Goal: Transaction & Acquisition: Book appointment/travel/reservation

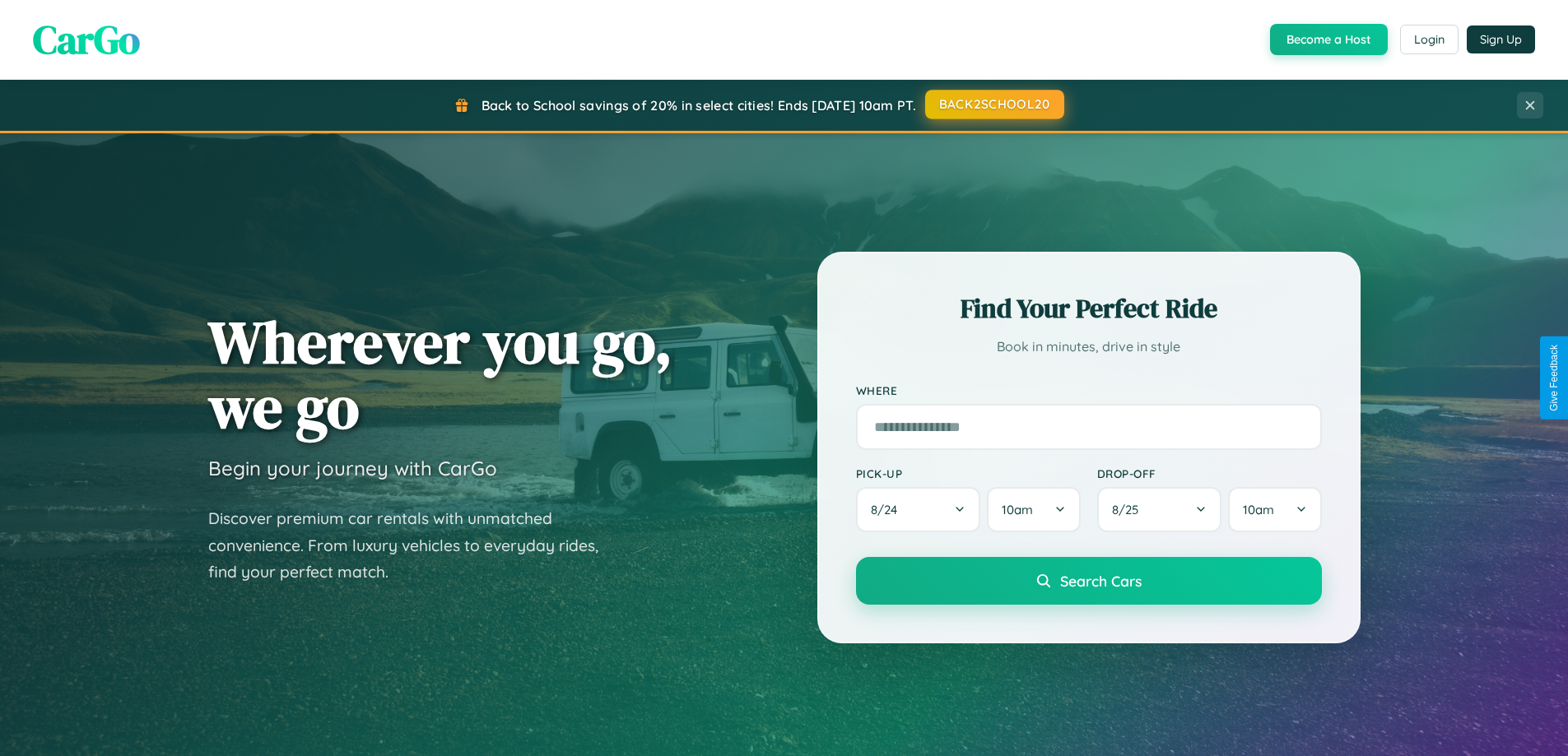
click at [994, 105] on button "BACK2SCHOOL20" at bounding box center [995, 104] width 139 height 30
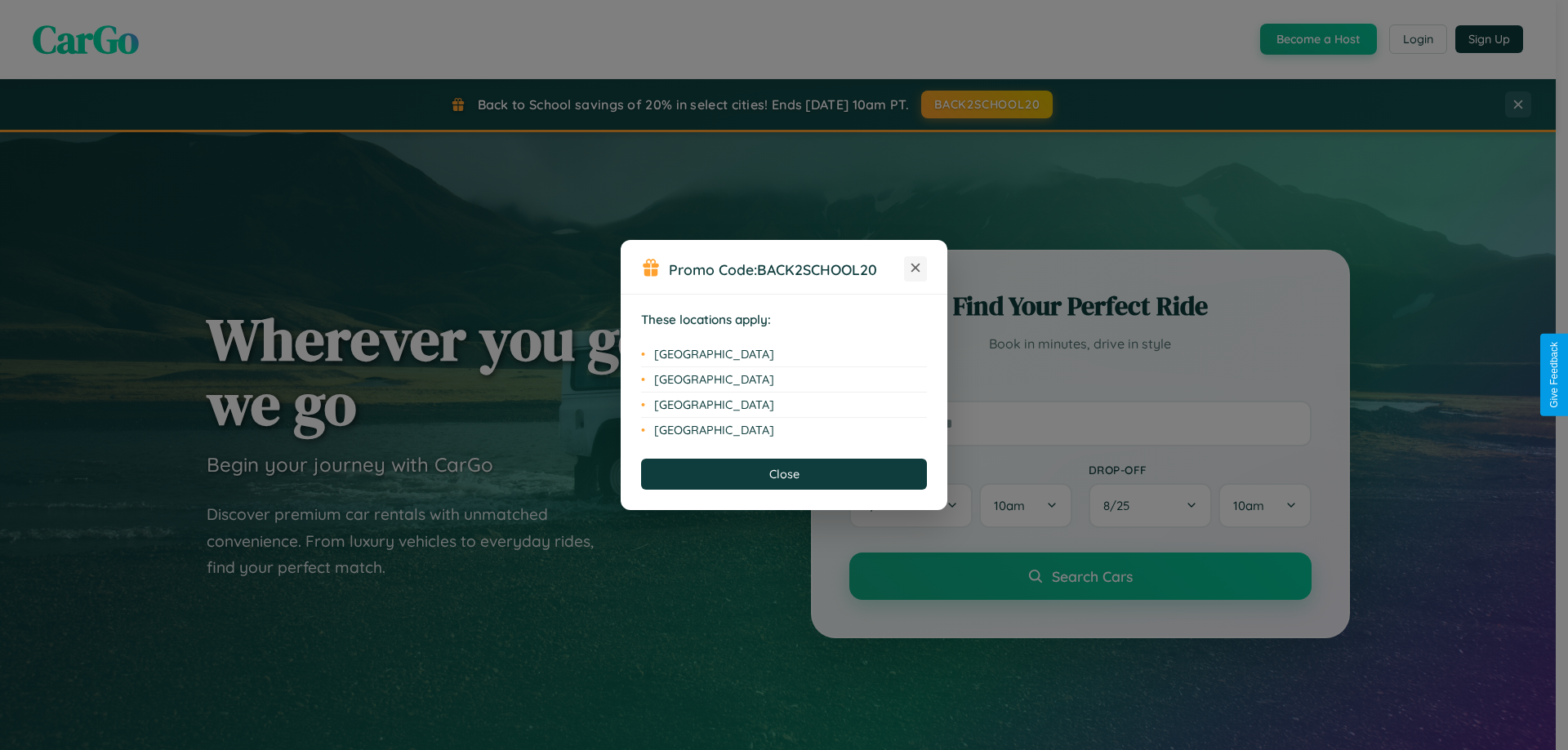
click at [915, 268] on icon at bounding box center [915, 268] width 9 height 9
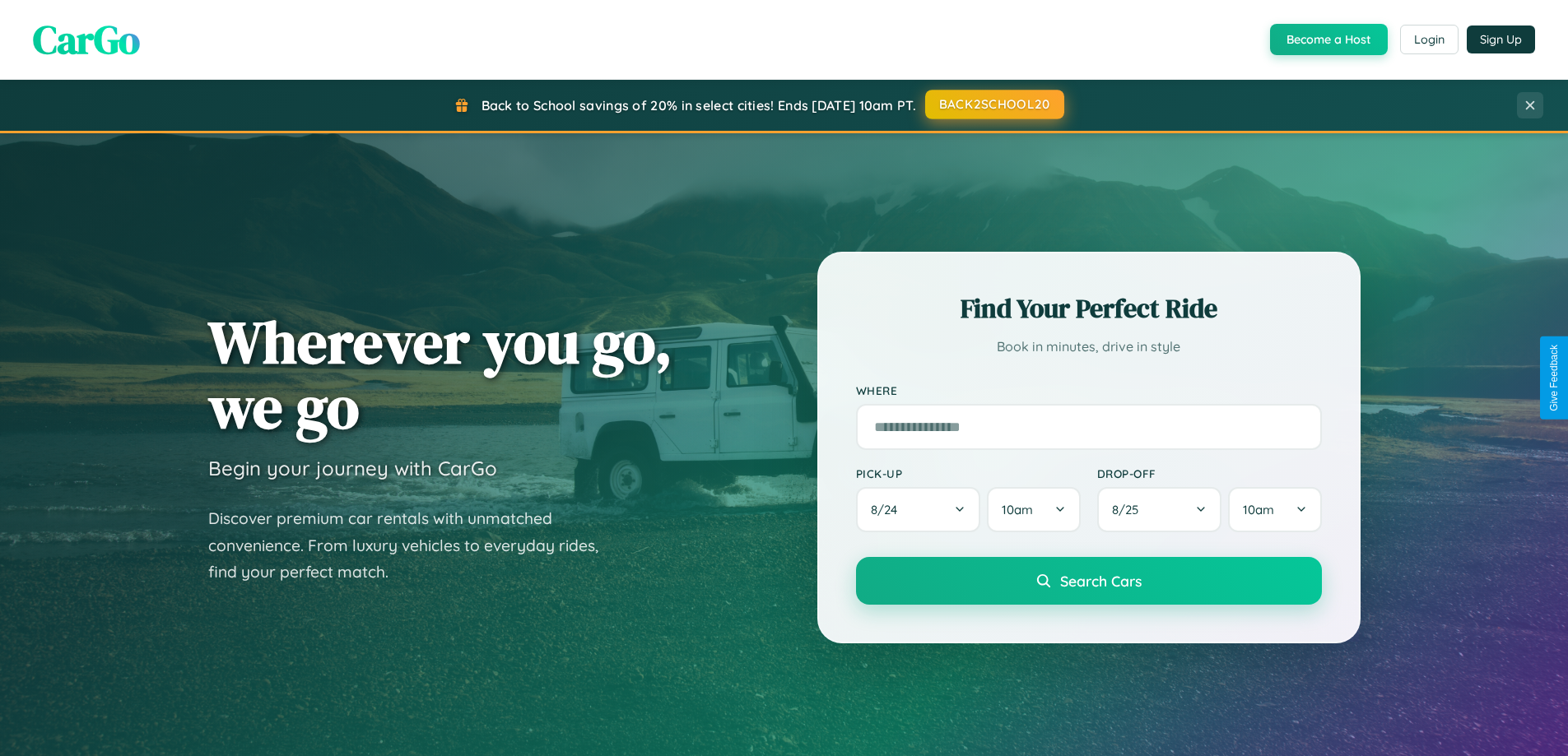
click at [994, 106] on button "BACK2SCHOOL20" at bounding box center [995, 104] width 139 height 30
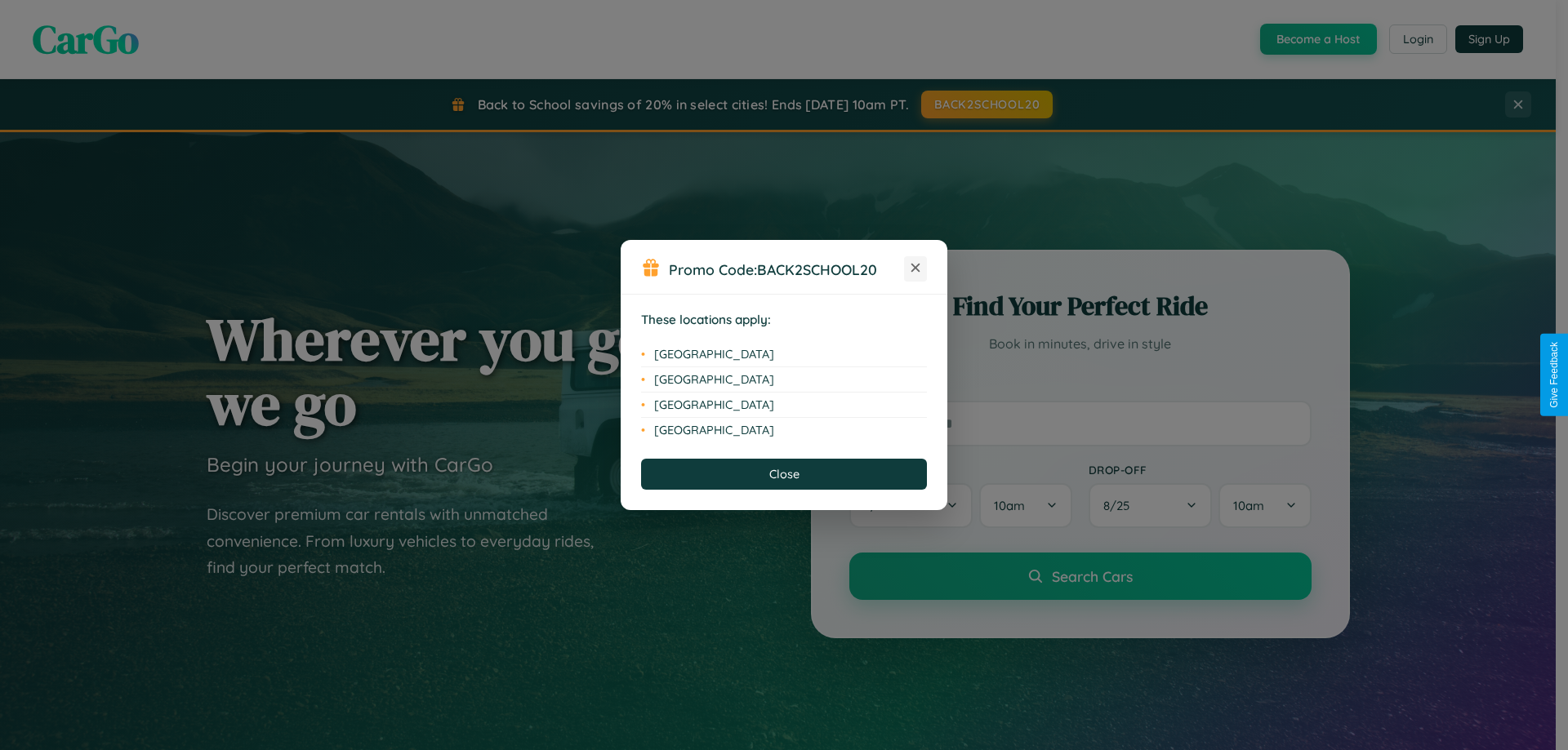
click at [915, 268] on icon at bounding box center [915, 268] width 9 height 9
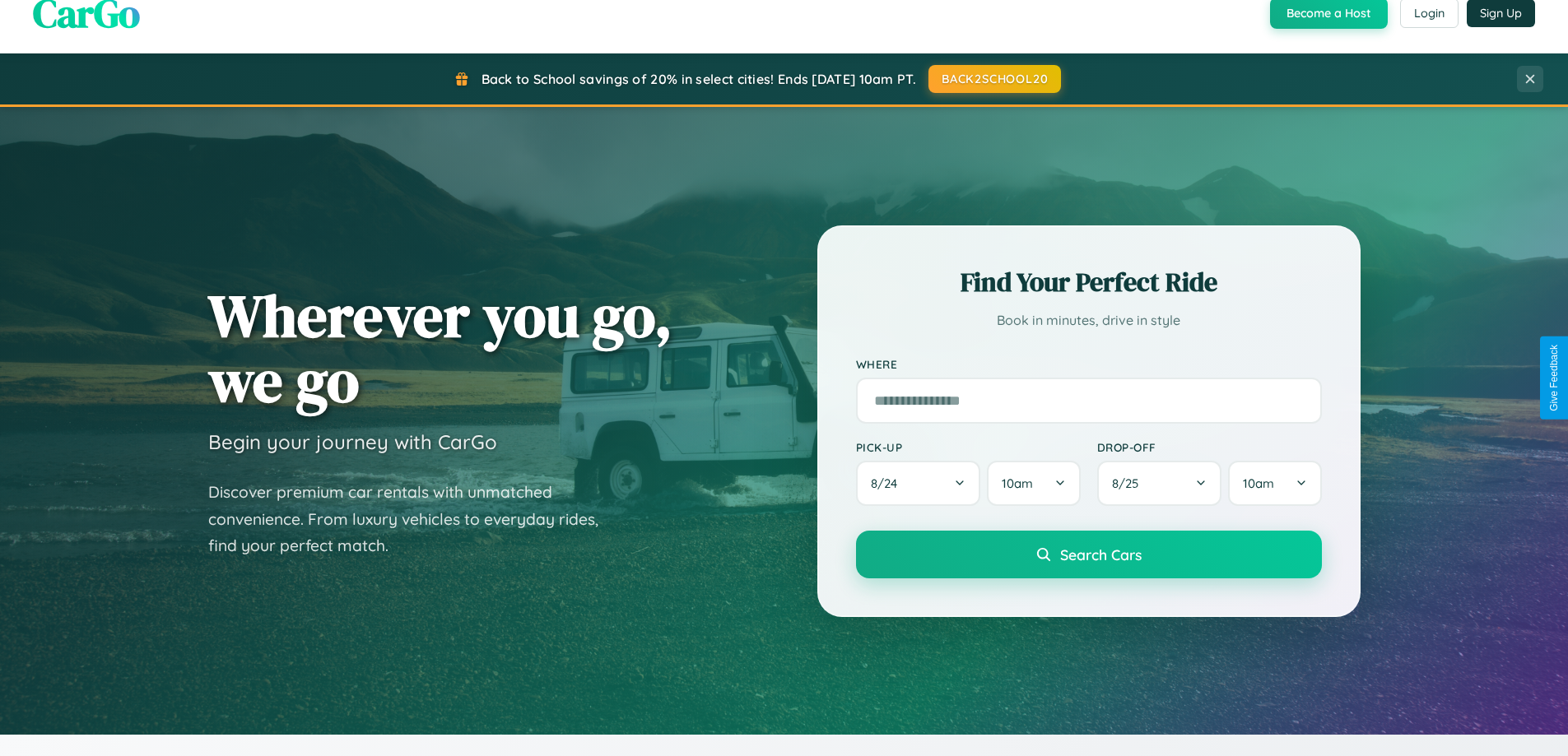
scroll to position [2644, 0]
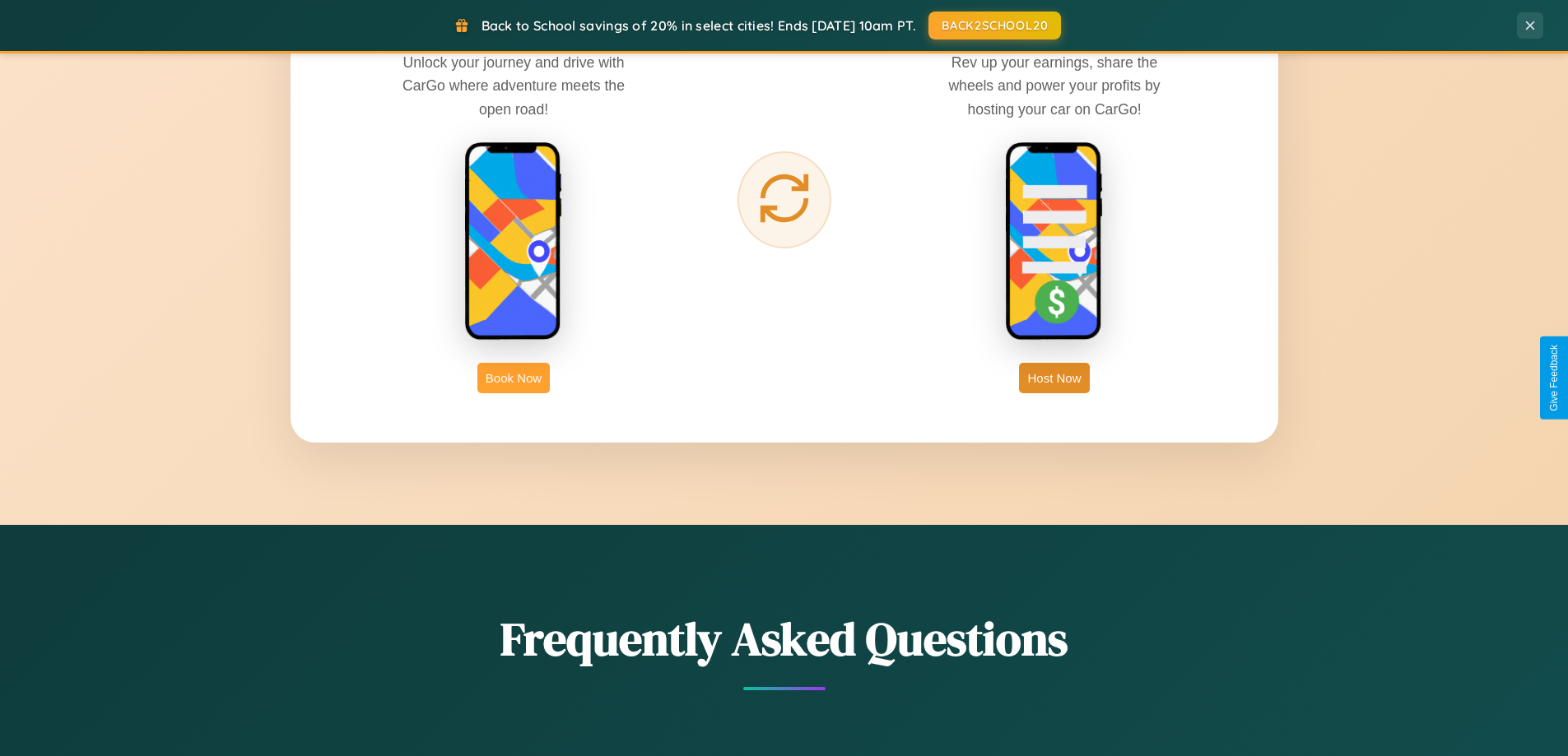
click at [514, 378] on button "Book Now" at bounding box center [514, 377] width 73 height 30
